Goal: Find specific page/section: Find specific page/section

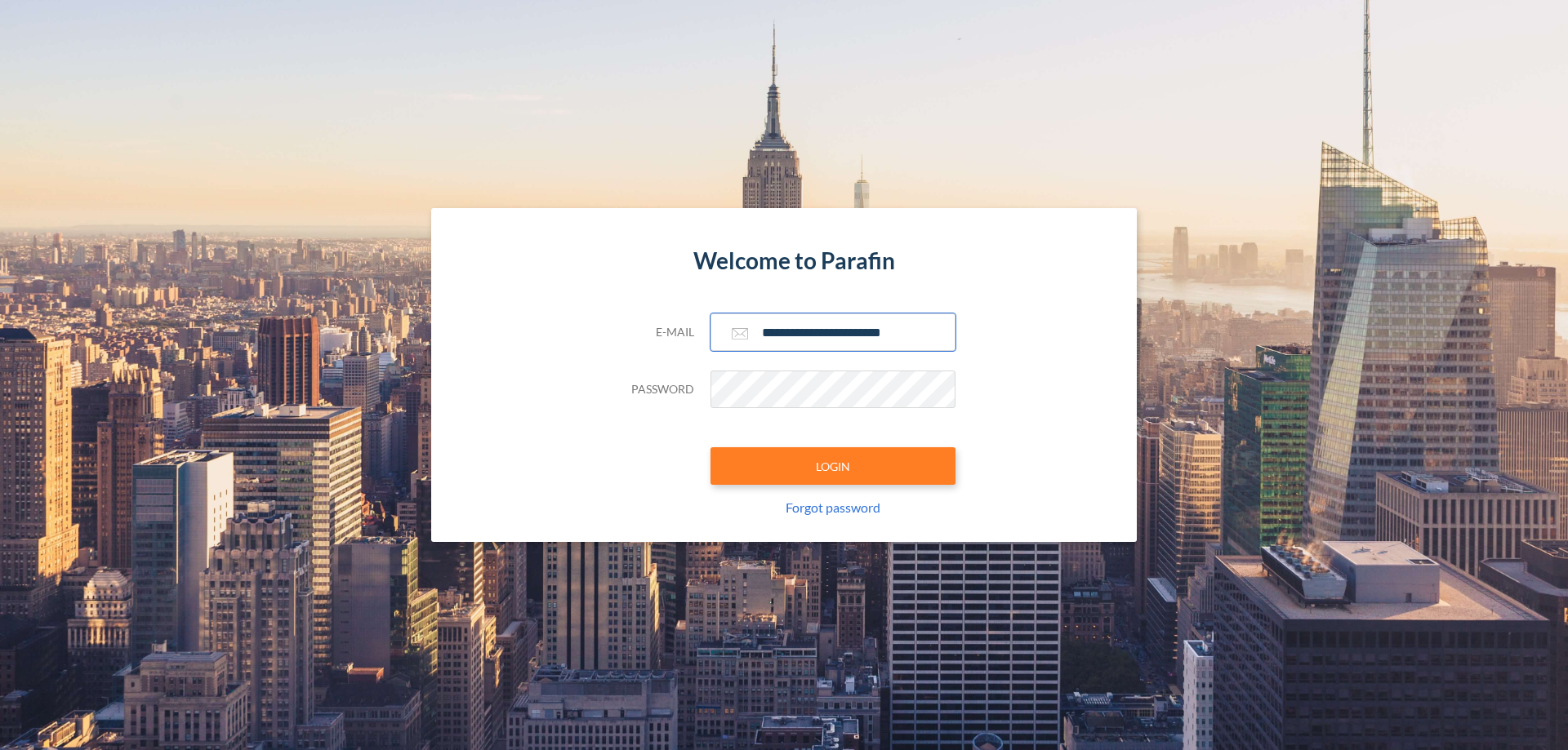
type input "**********"
click at [833, 466] on button "LOGIN" at bounding box center [833, 466] width 245 height 37
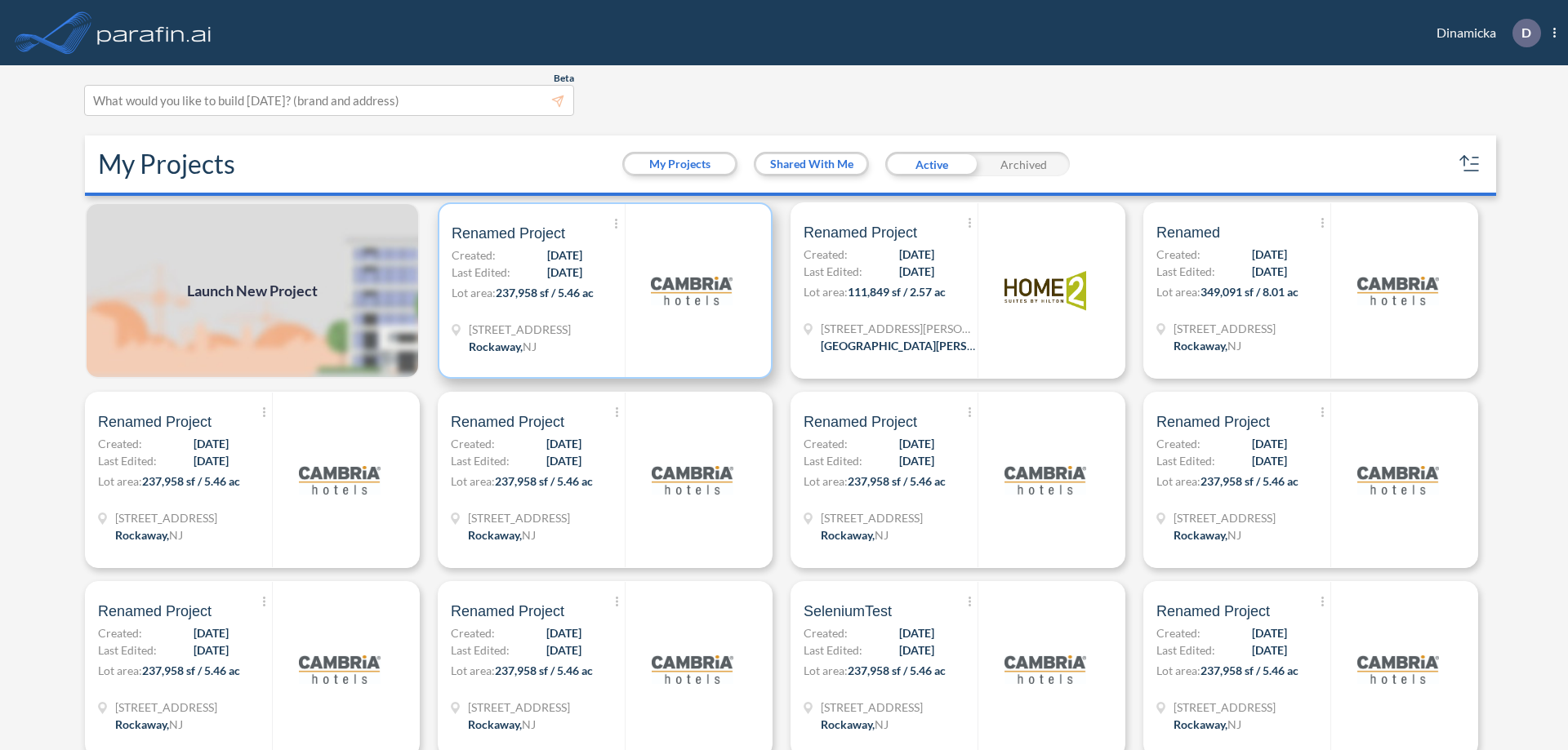
scroll to position [4, 0]
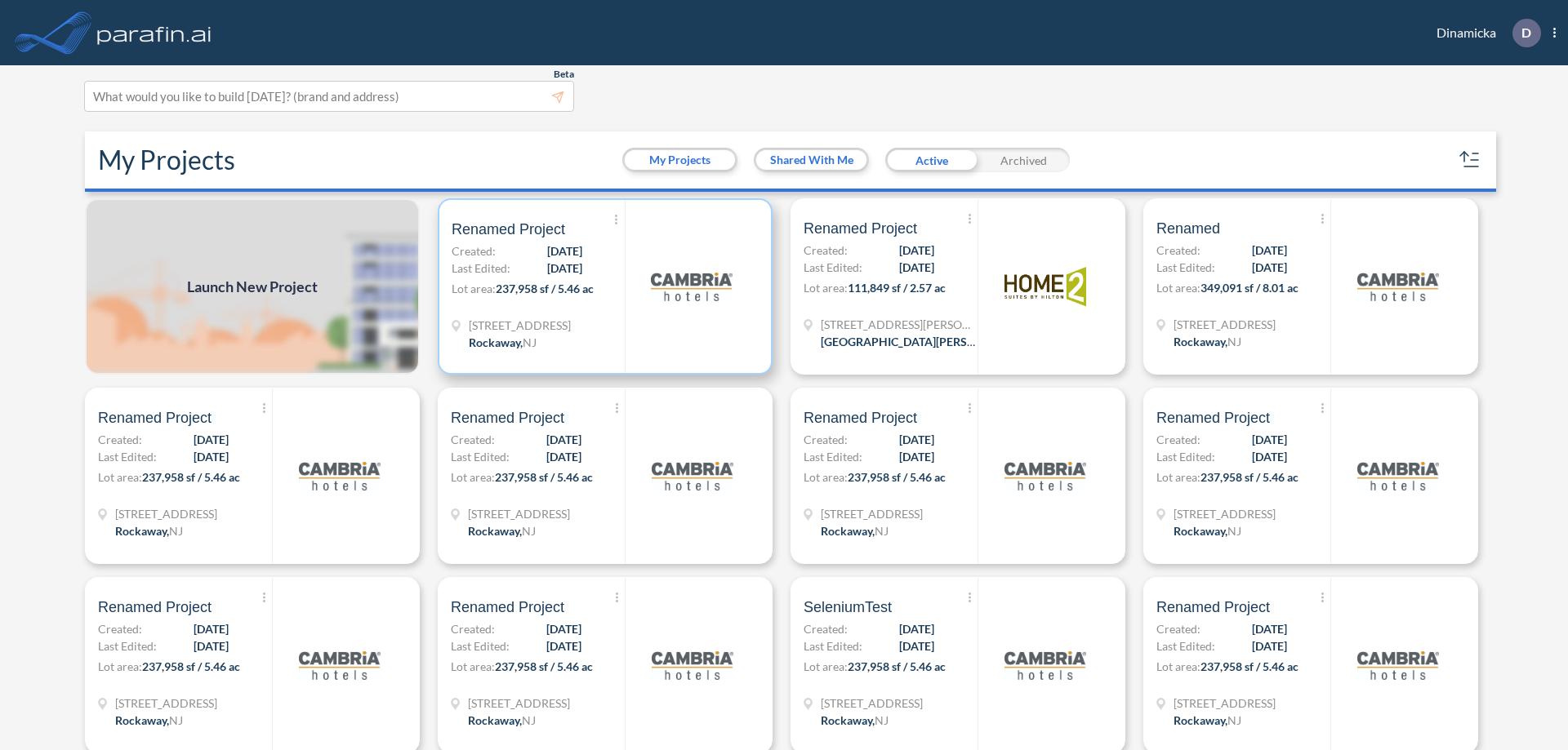
click at [602, 287] on p "Lot area: 237,958 sf / 5.46 ac" at bounding box center [537, 291] width 173 height 23
